Goal: Task Accomplishment & Management: Check status

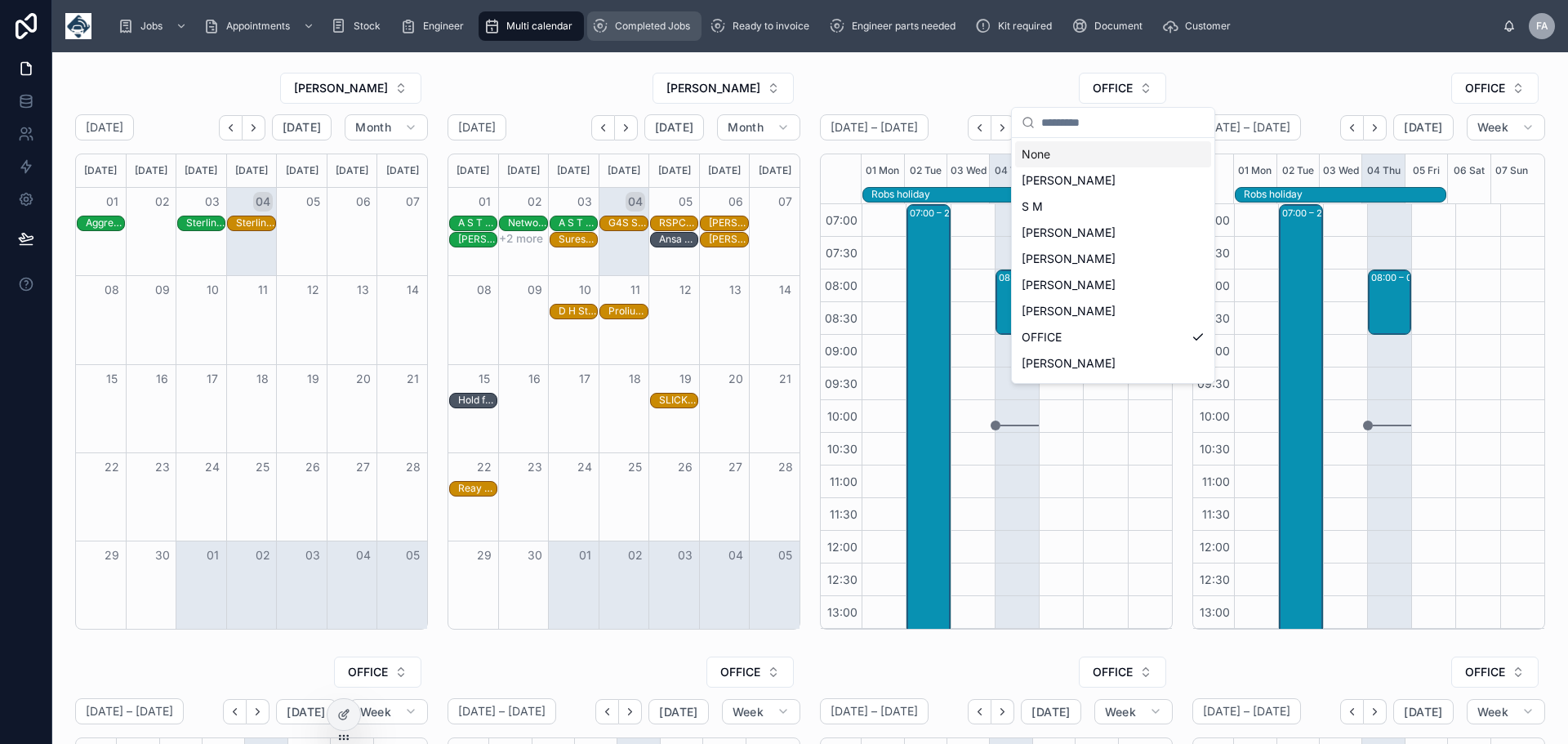
scroll to position [360, 0]
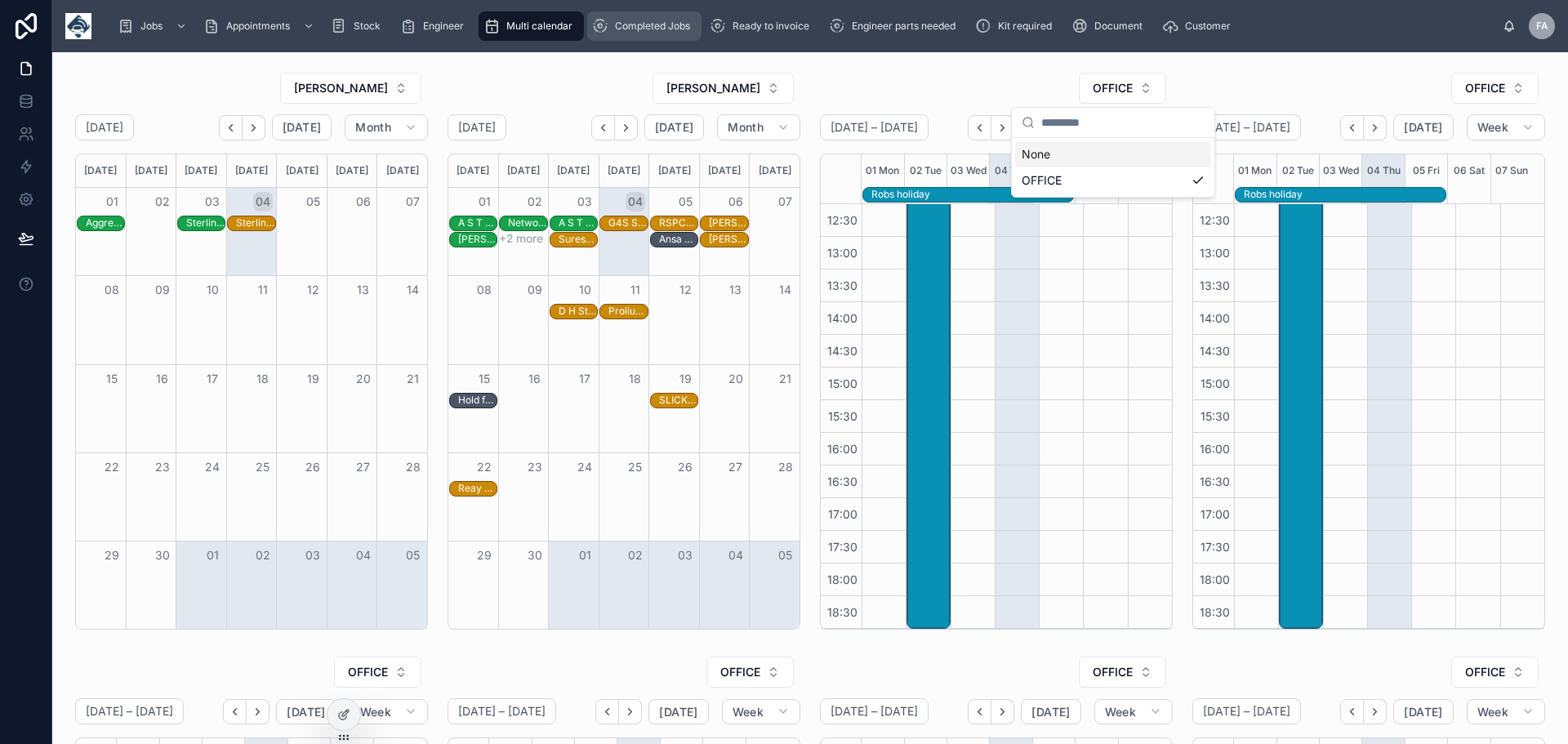
click at [660, 21] on span "Completed Jobs" at bounding box center [653, 26] width 75 height 13
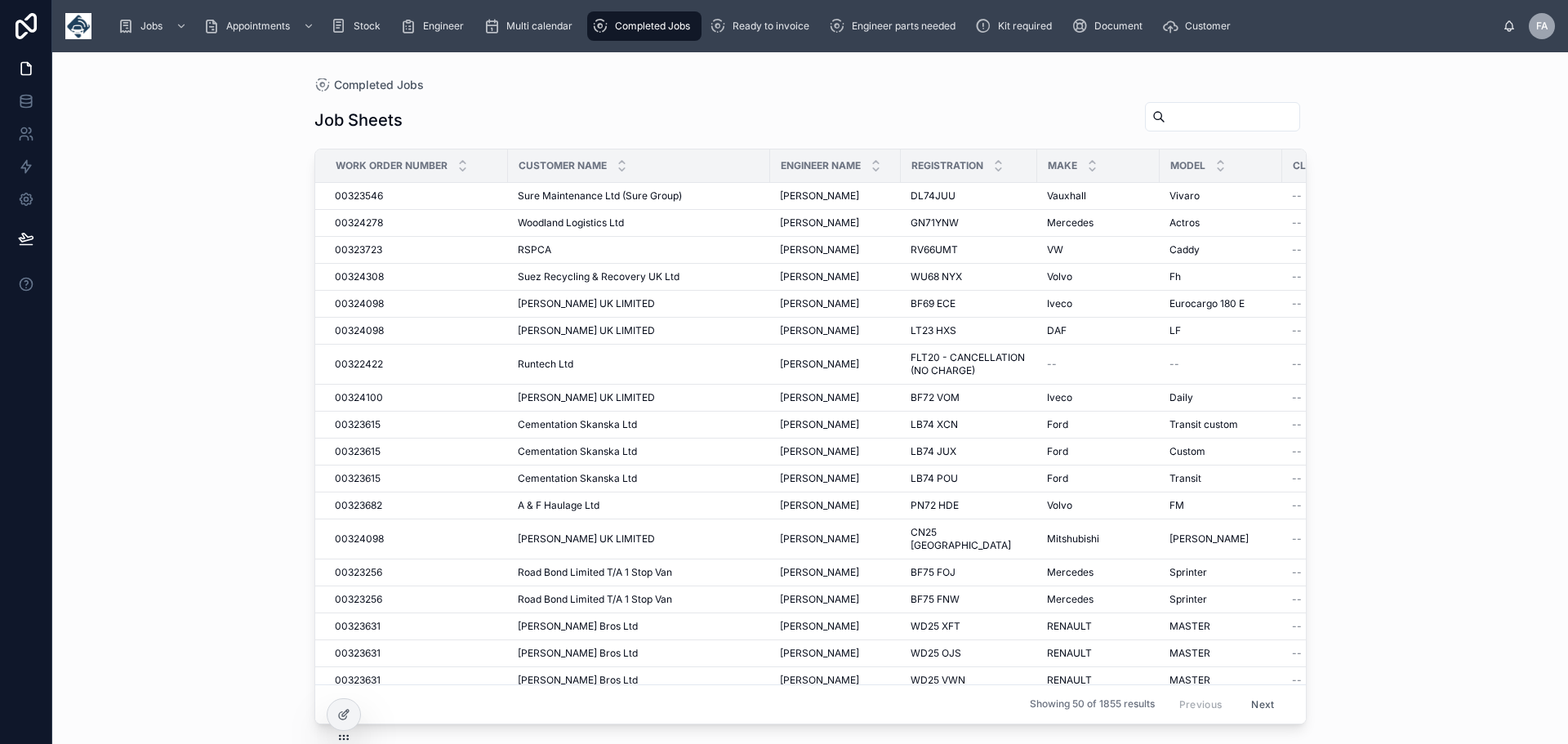
click at [1165, 112] on input "text" at bounding box center [1232, 117] width 134 height 23
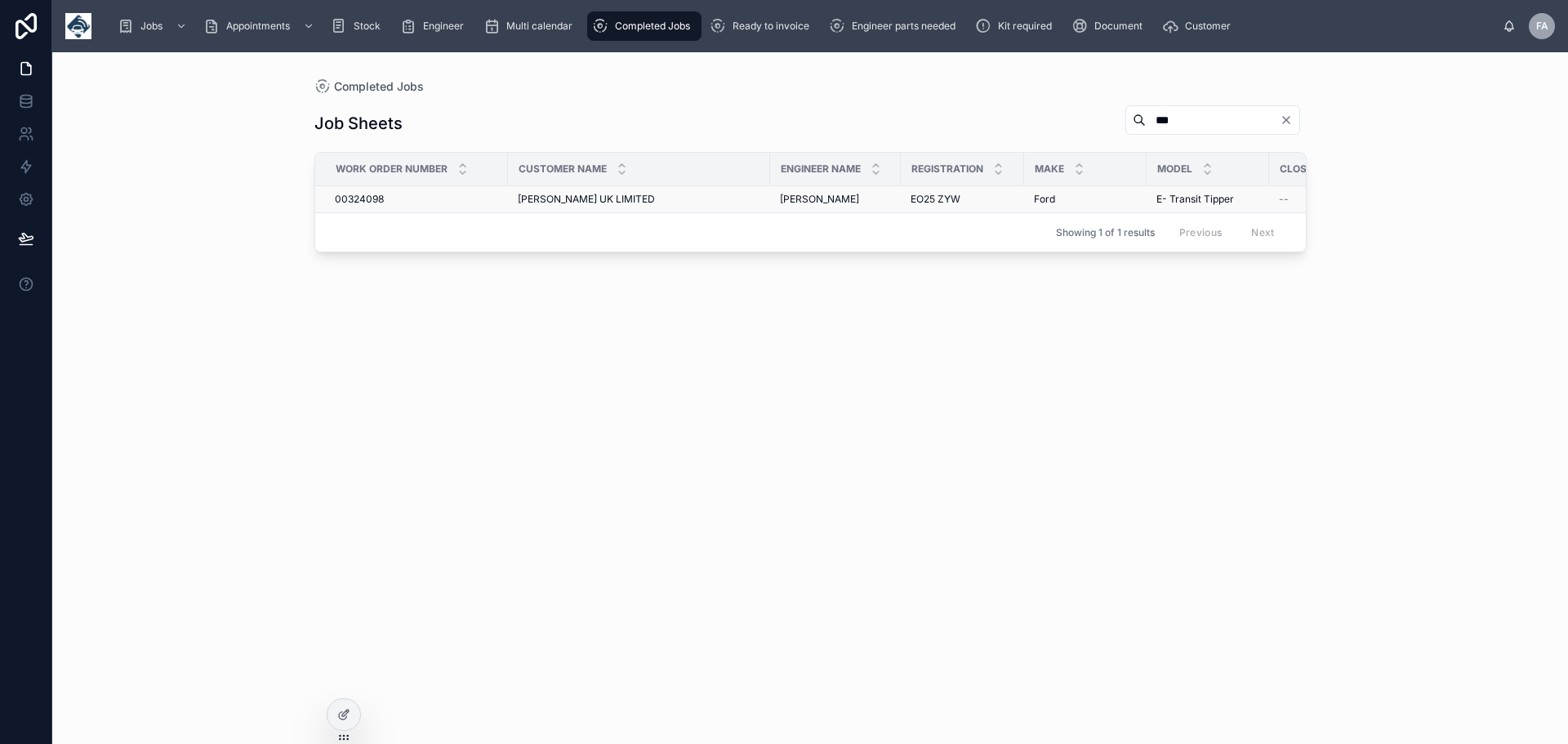
type input "***"
click at [365, 198] on span "00324098" at bounding box center [359, 199] width 49 height 13
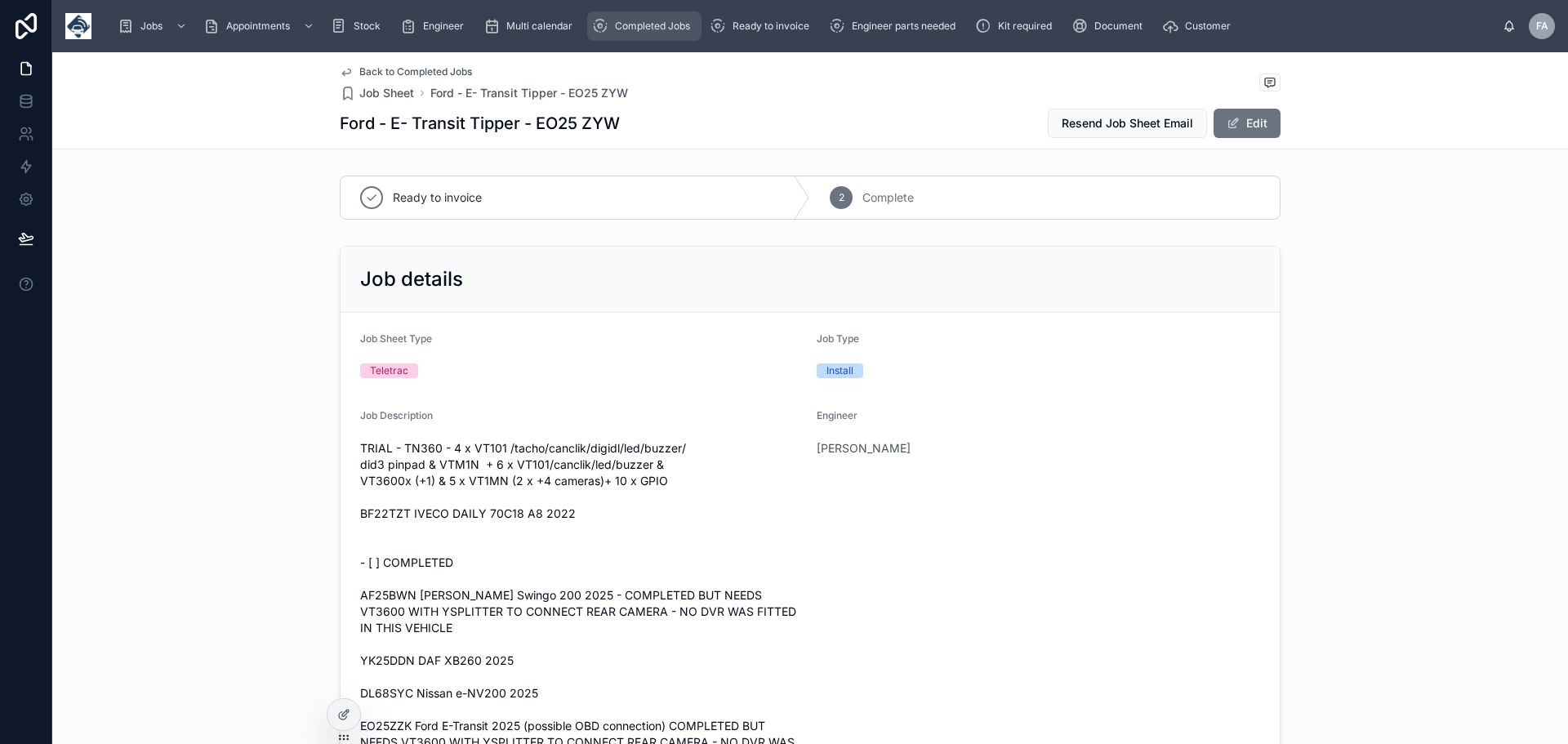
click at [654, 30] on span "Completed Jobs" at bounding box center [653, 26] width 75 height 13
